Goal: Browse casually

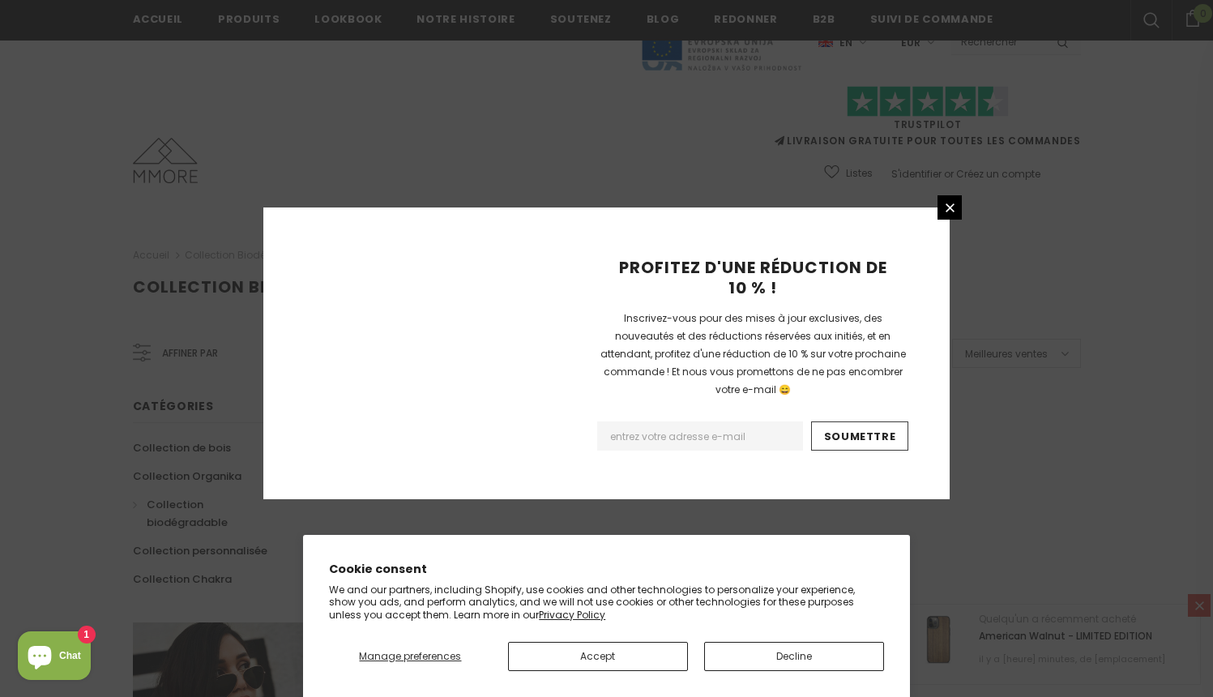
scroll to position [1004, 0]
